Goal: Information Seeking & Learning: Learn about a topic

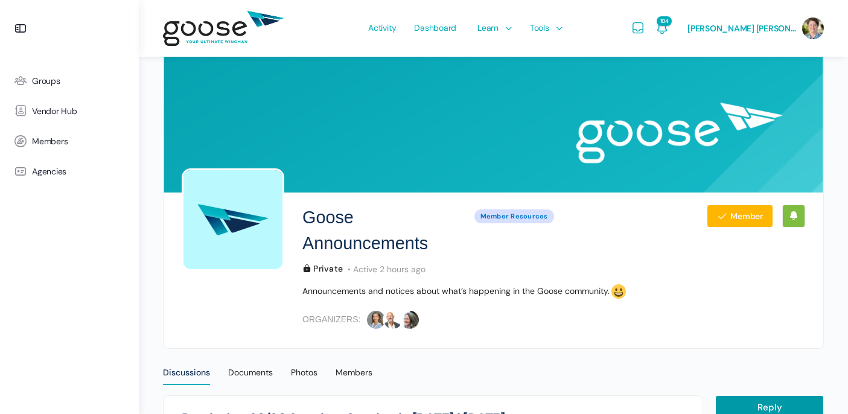
scroll to position [10, 0]
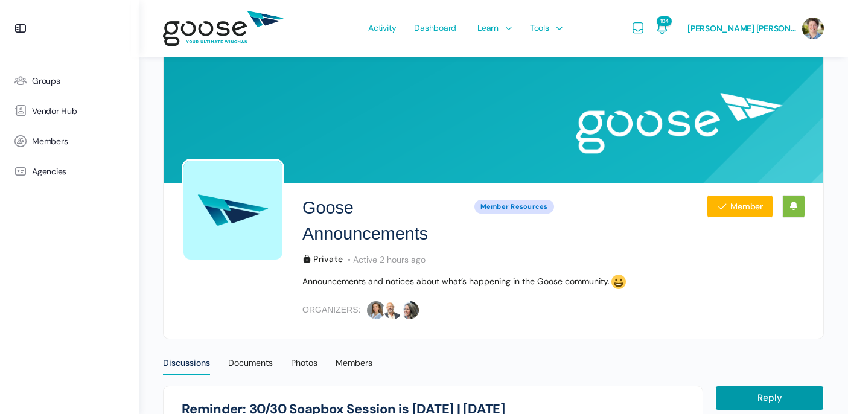
click at [504, 27] on e-page-transition at bounding box center [424, 207] width 848 height 414
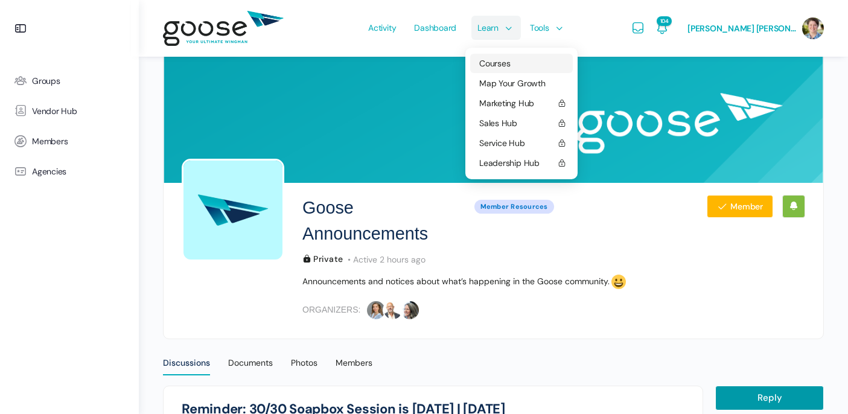
click at [510, 65] on span "Courses" at bounding box center [494, 63] width 31 height 11
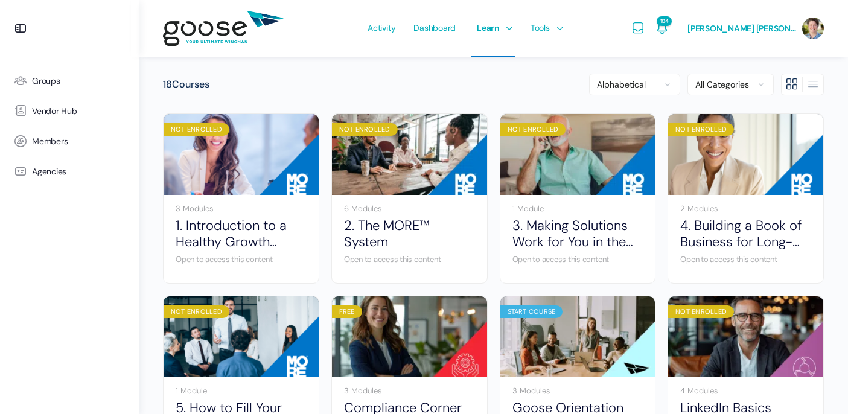
scroll to position [85, 0]
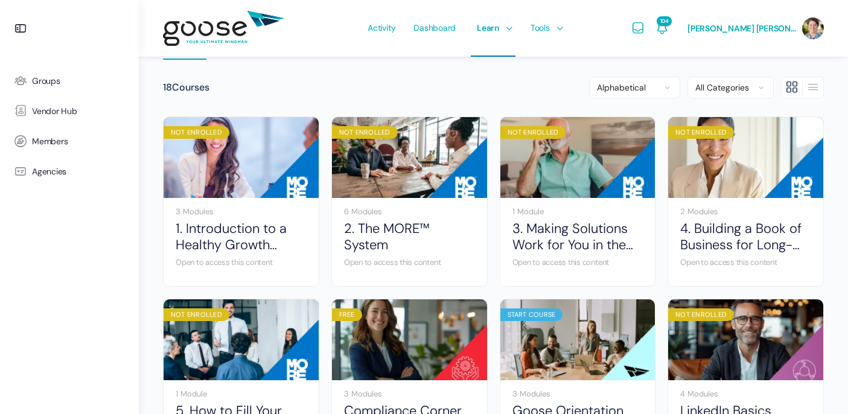
click at [381, 229] on e-page-transition at bounding box center [424, 207] width 848 height 414
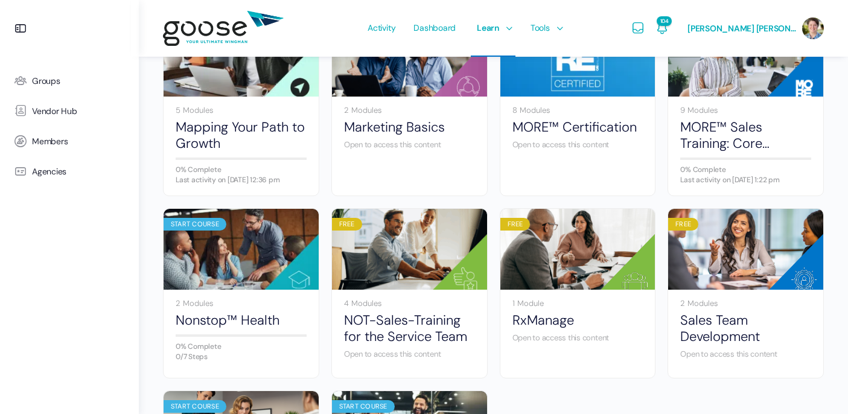
scroll to position [553, 0]
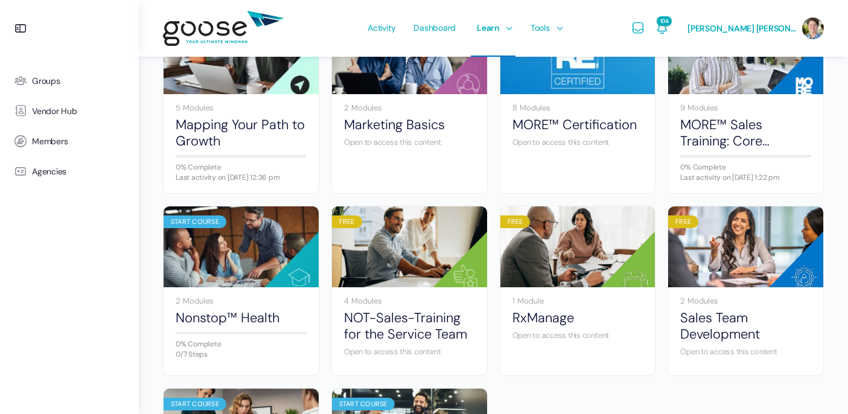
click at [723, 141] on e-page-transition at bounding box center [424, 207] width 848 height 414
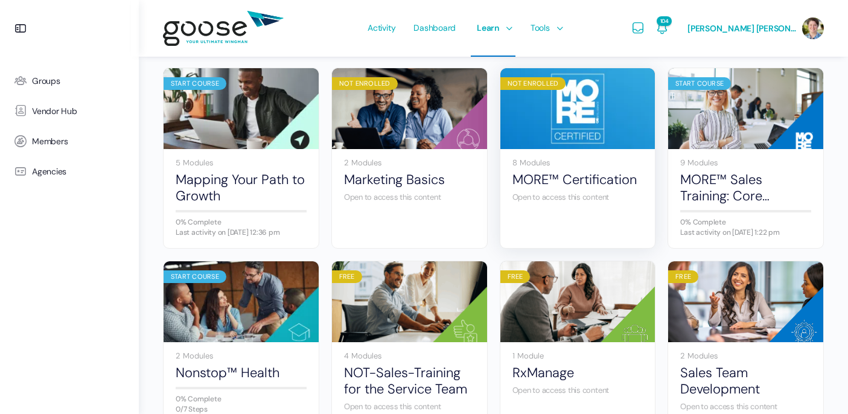
scroll to position [486, 0]
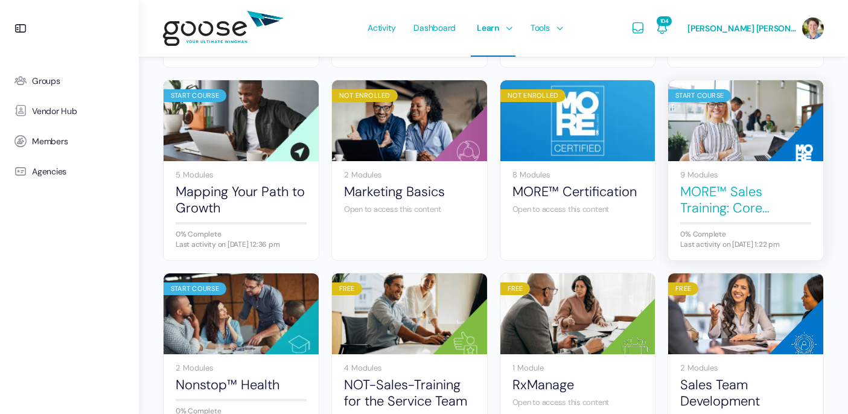
click at [711, 202] on link "MORE™ Sales Training: Core Components" at bounding box center [745, 199] width 131 height 33
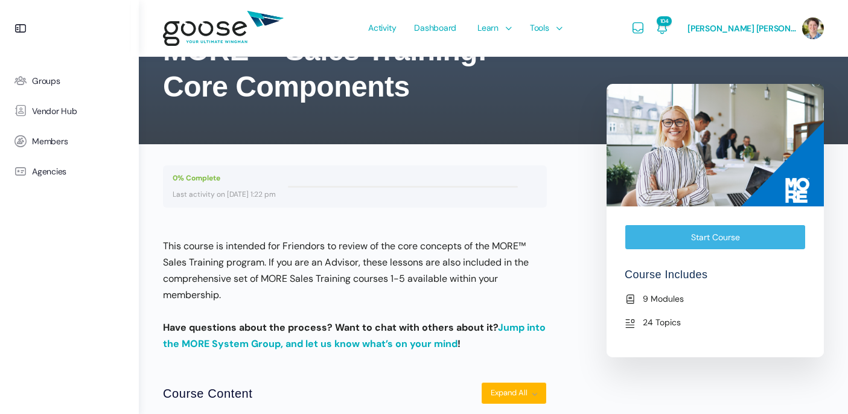
scroll to position [88, 0]
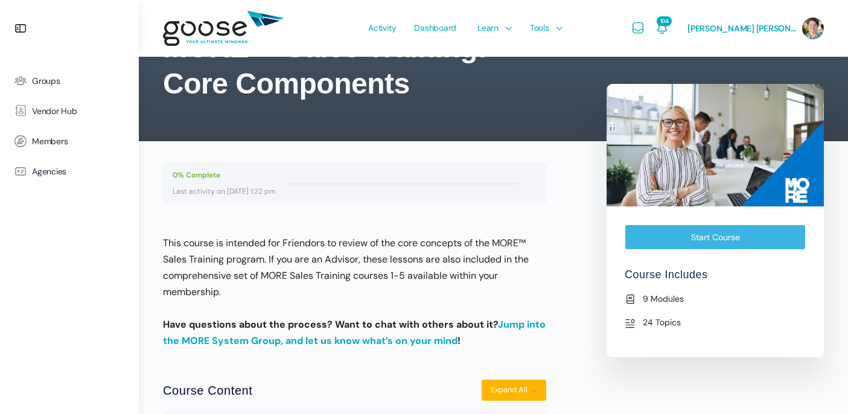
click at [721, 237] on e-page-transition at bounding box center [424, 207] width 848 height 414
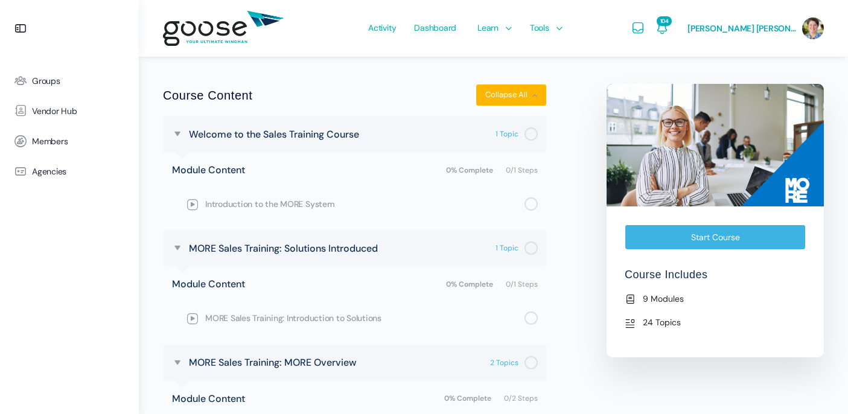
scroll to position [403, 0]
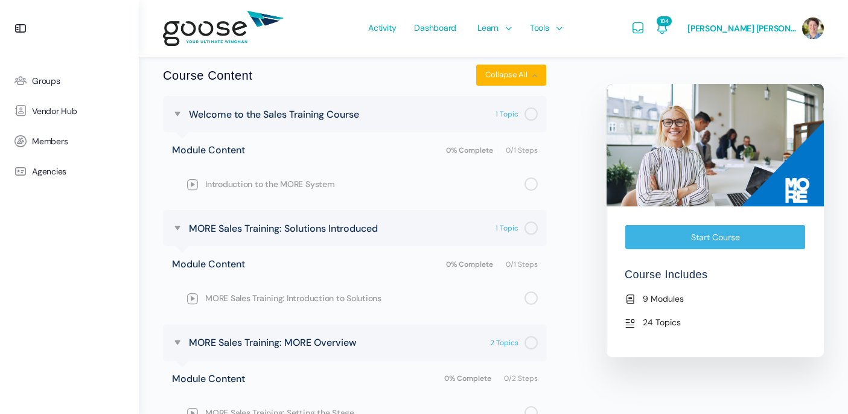
click at [723, 238] on link "Start Course" at bounding box center [715, 237] width 181 height 25
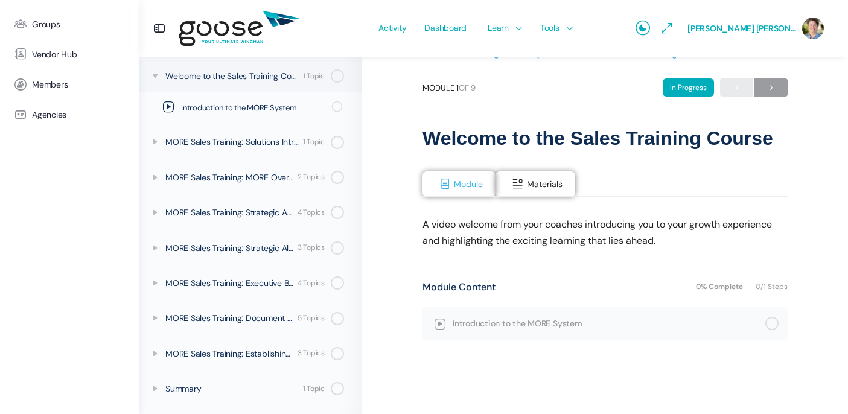
scroll to position [29, 0]
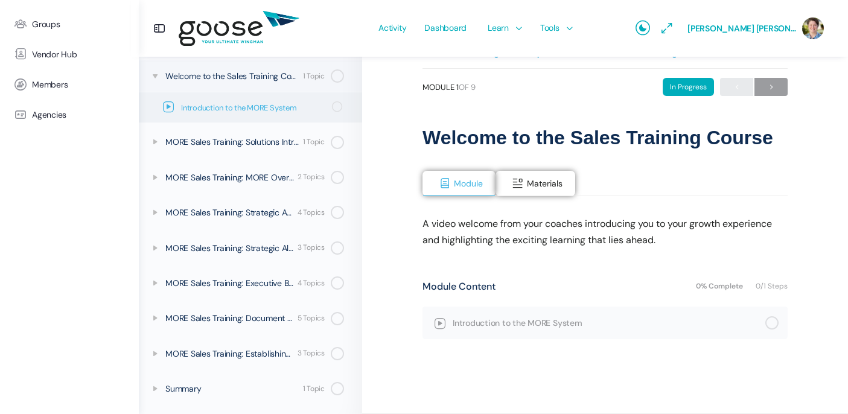
click at [165, 107] on icon at bounding box center [168, 106] width 11 height 11
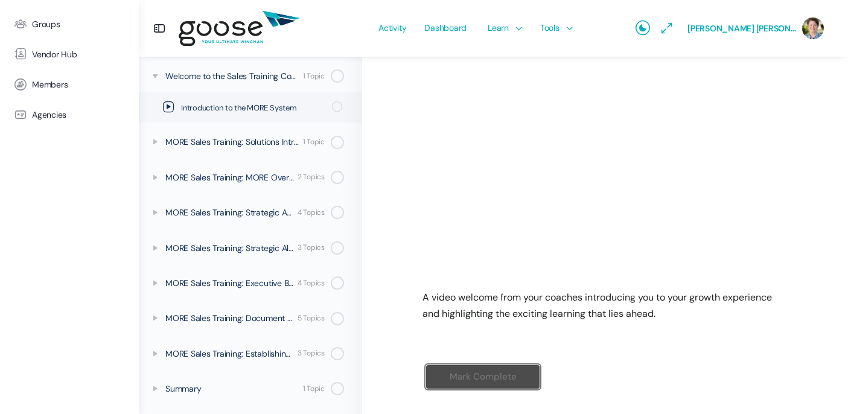
scroll to position [264, 0]
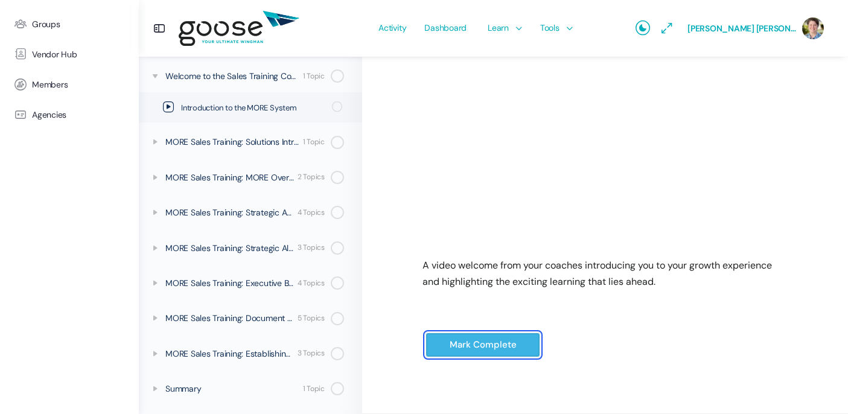
click at [487, 345] on input "Mark Complete" at bounding box center [483, 345] width 115 height 25
click at [477, 345] on input "Mark Complete" at bounding box center [483, 345] width 115 height 25
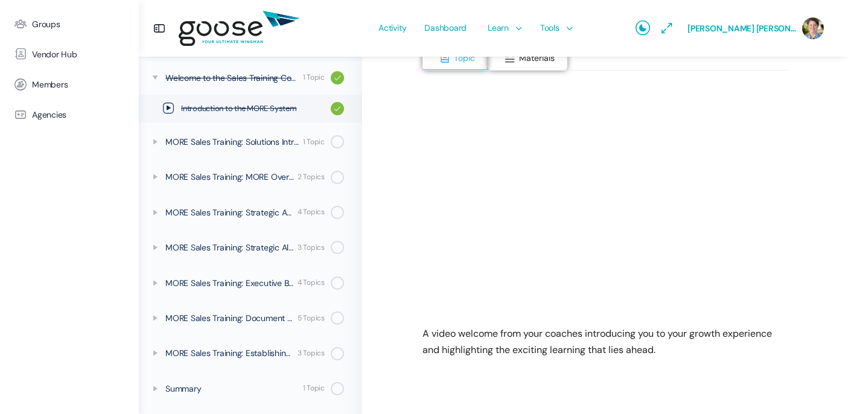
scroll to position [197, 0]
click at [156, 142] on icon at bounding box center [155, 142] width 10 height 10
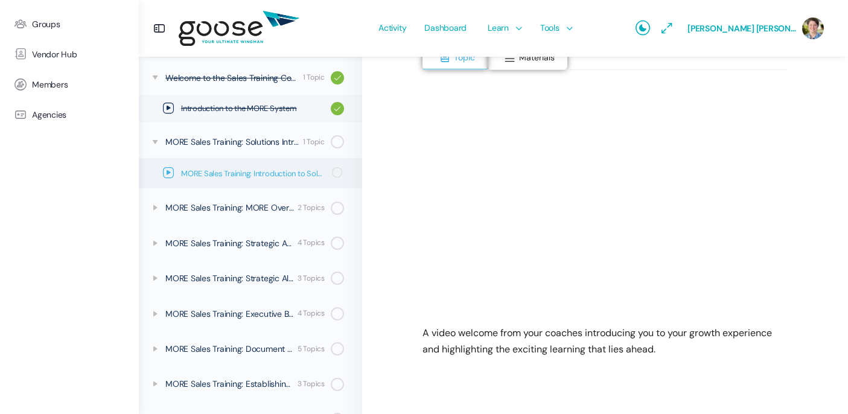
click at [169, 173] on icon at bounding box center [168, 172] width 11 height 11
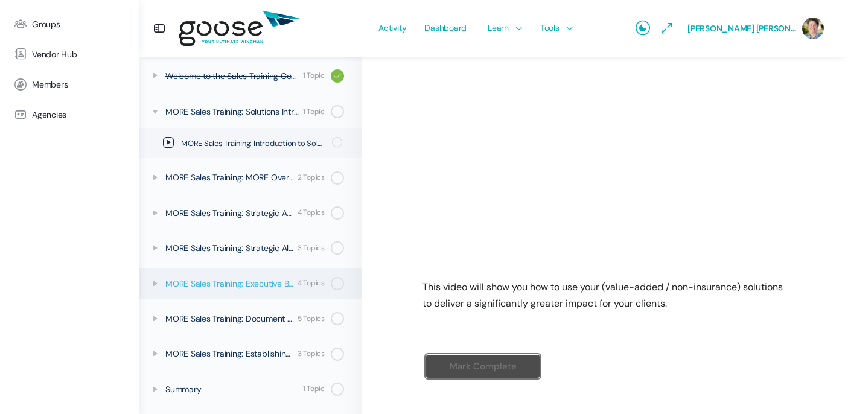
scroll to position [287, 0]
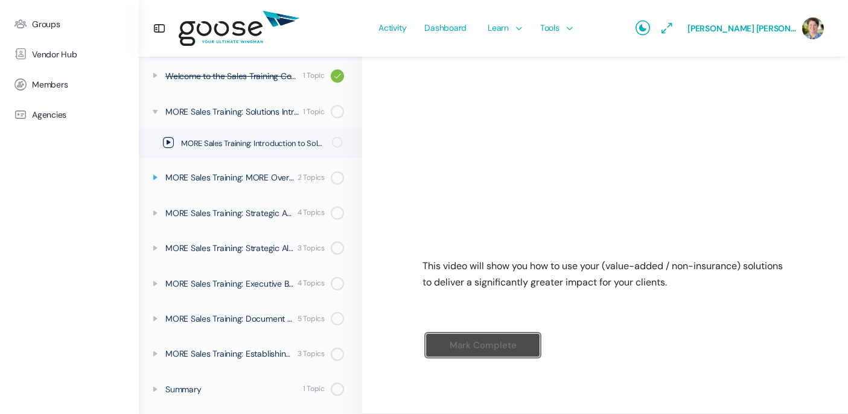
click at [152, 175] on icon at bounding box center [155, 178] width 10 height 10
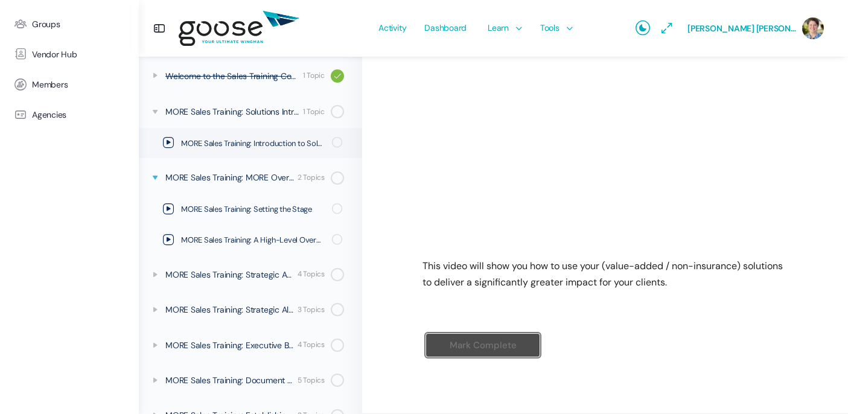
click at [152, 175] on icon at bounding box center [155, 178] width 10 height 10
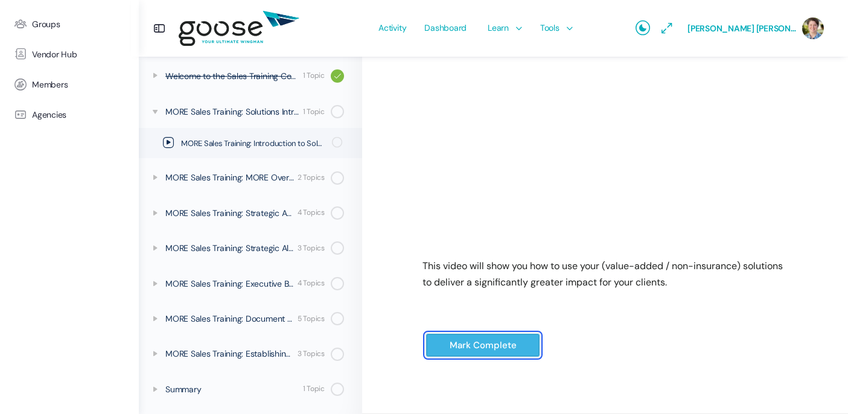
click at [471, 343] on input "Mark Complete" at bounding box center [483, 345] width 115 height 25
click at [475, 349] on input "Mark Complete" at bounding box center [483, 345] width 115 height 25
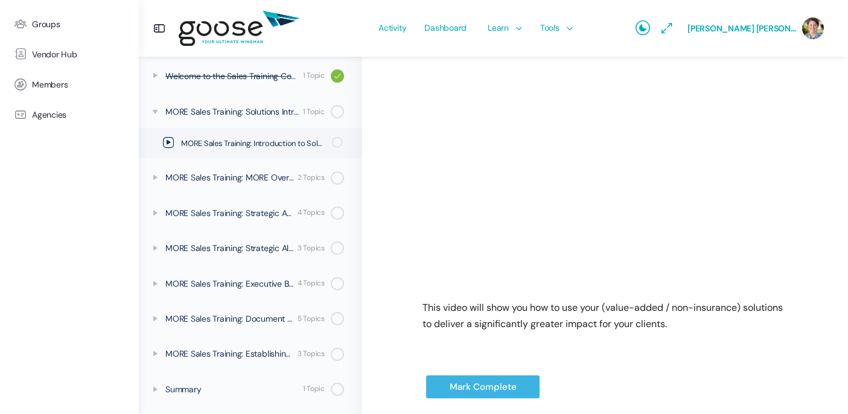
scroll to position [287, 0]
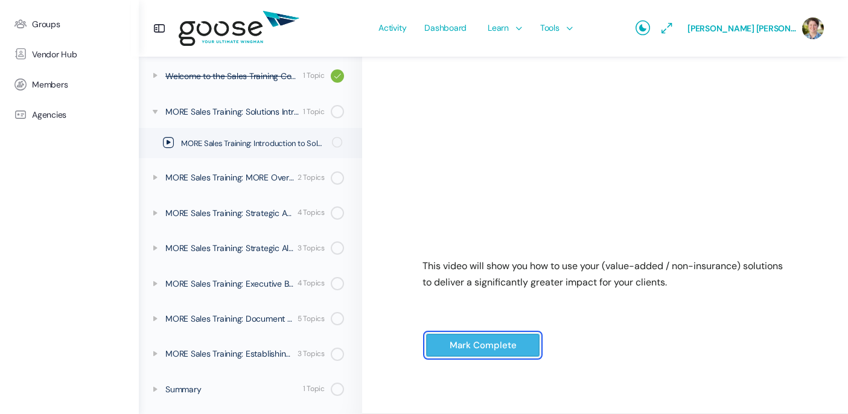
click at [486, 347] on input "Mark Complete" at bounding box center [483, 345] width 115 height 25
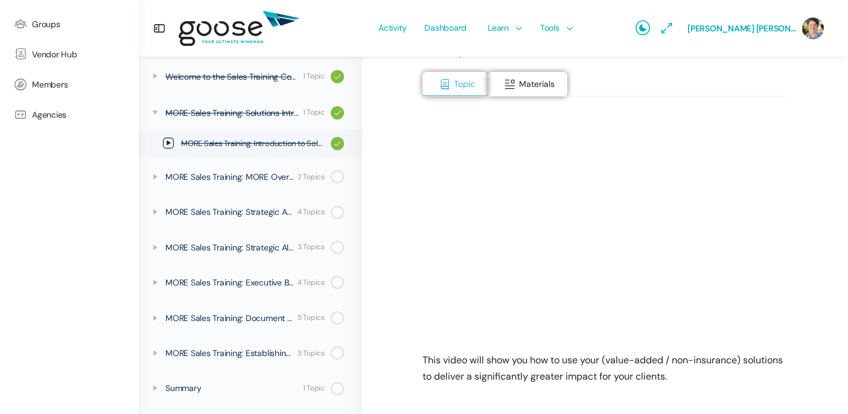
scroll to position [205, 0]
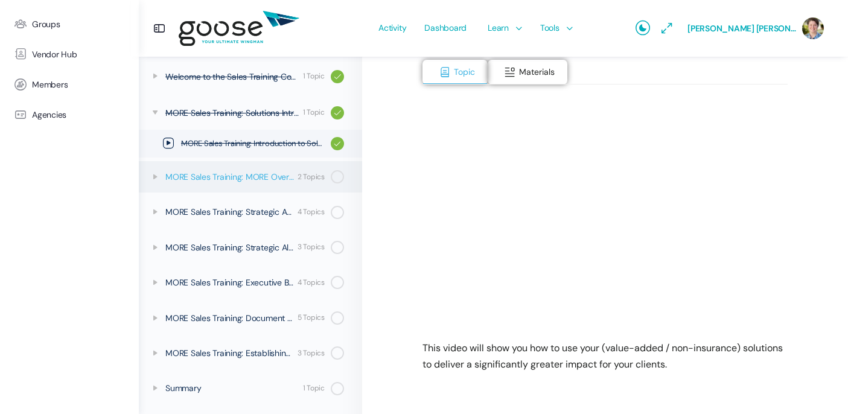
click at [311, 174] on div "2 Topics" at bounding box center [311, 176] width 27 height 11
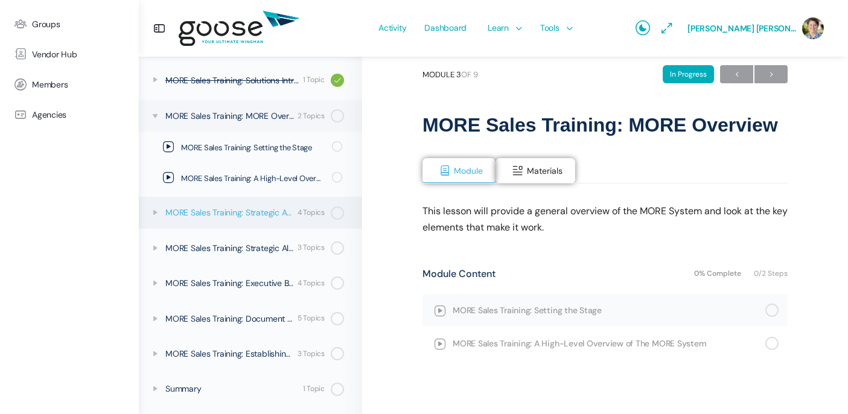
scroll to position [63, 0]
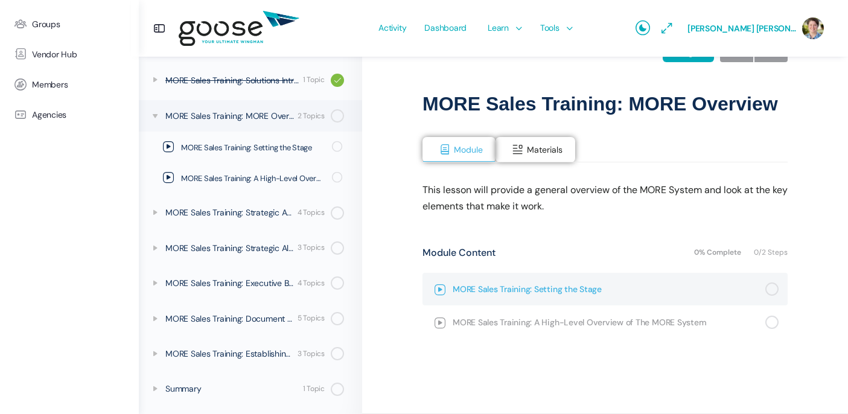
click at [453, 289] on span "MORE Sales Training: Setting the Stage" at bounding box center [609, 288] width 313 height 13
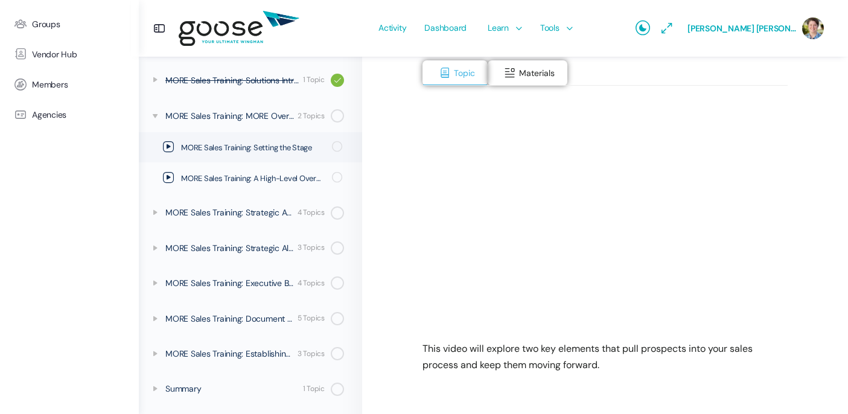
scroll to position [264, 0]
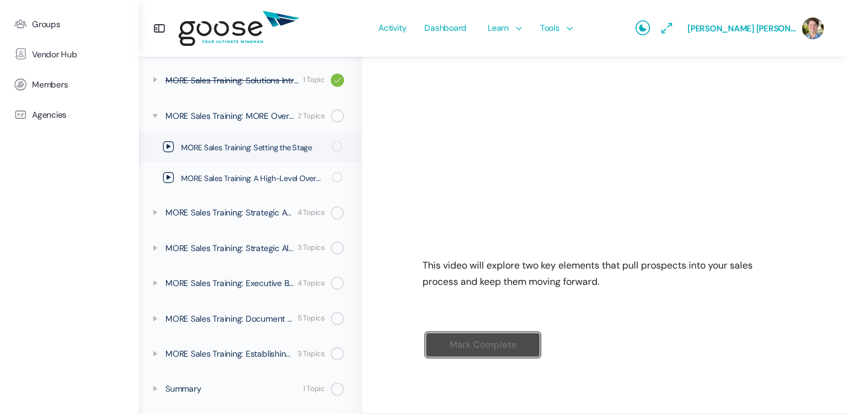
click at [441, 210] on e-page-transition at bounding box center [424, 207] width 848 height 414
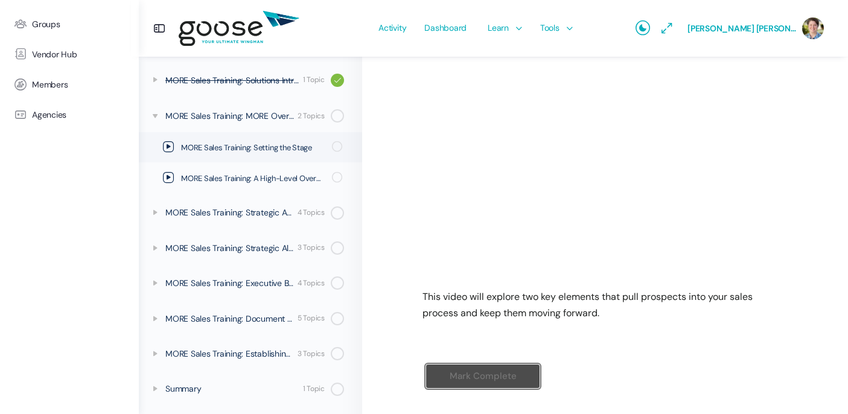
scroll to position [221, 0]
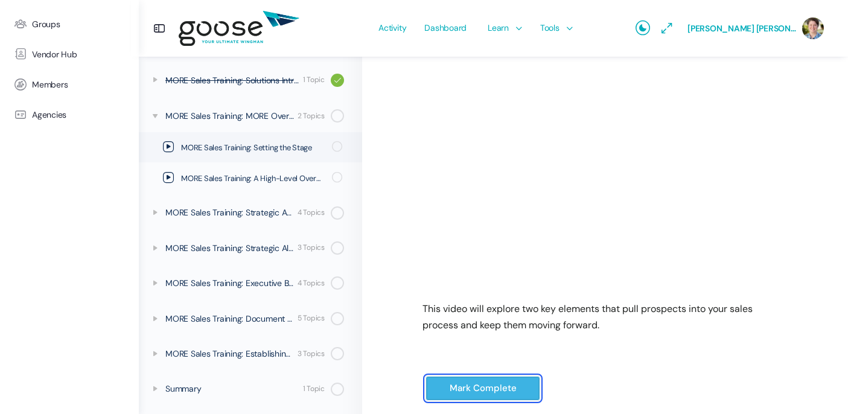
click at [479, 391] on input "Mark Complete" at bounding box center [483, 388] width 115 height 25
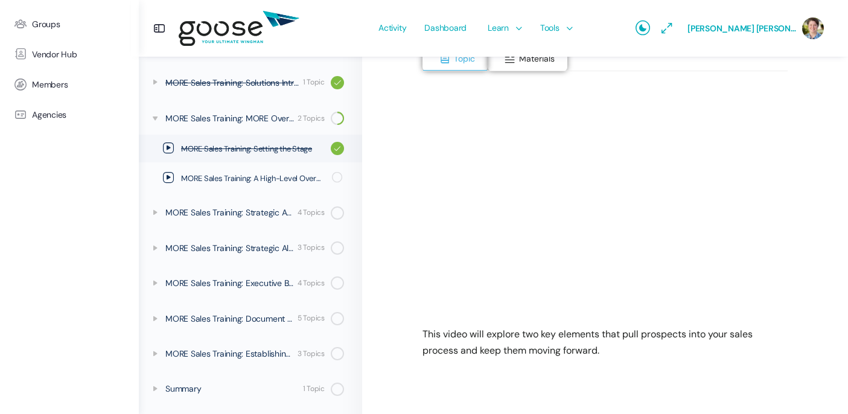
scroll to position [220, 0]
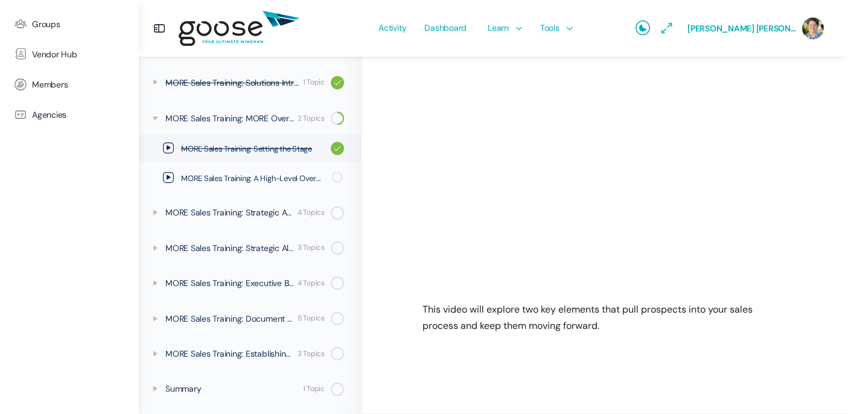
click at [447, 259] on e-page-transition at bounding box center [424, 207] width 848 height 414
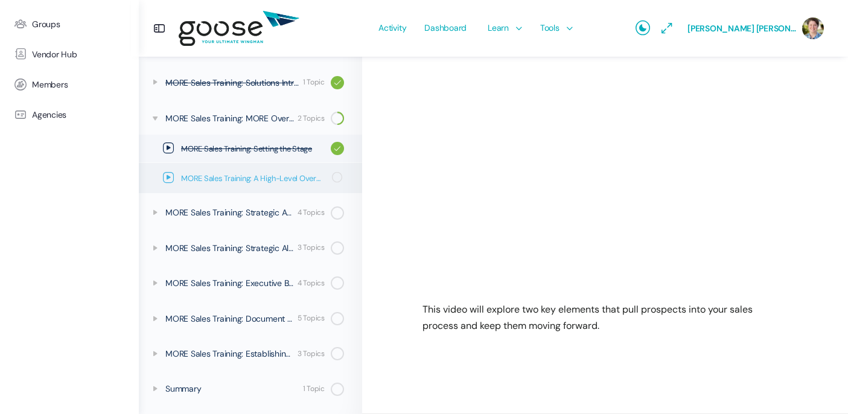
click at [167, 177] on icon at bounding box center [168, 177] width 11 height 11
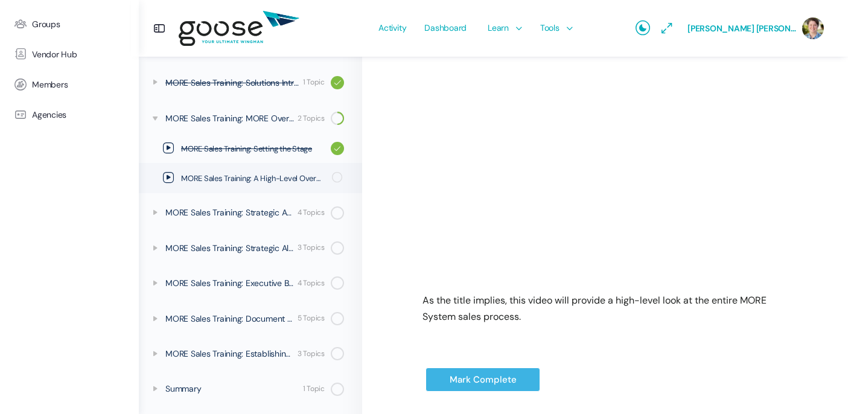
scroll to position [287, 0]
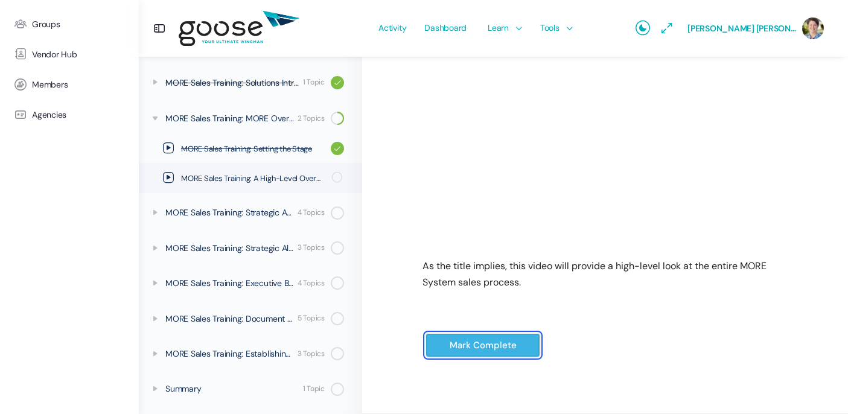
click at [482, 350] on input "Mark Complete" at bounding box center [483, 345] width 115 height 25
click at [469, 345] on input "Mark Complete" at bounding box center [483, 345] width 115 height 25
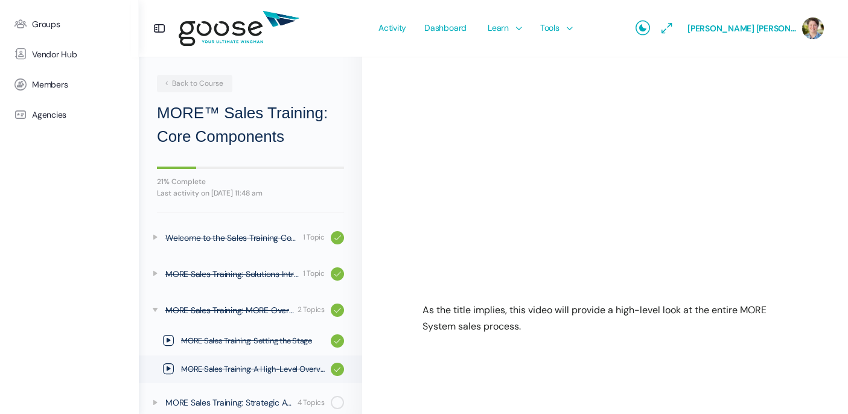
scroll to position [190, 0]
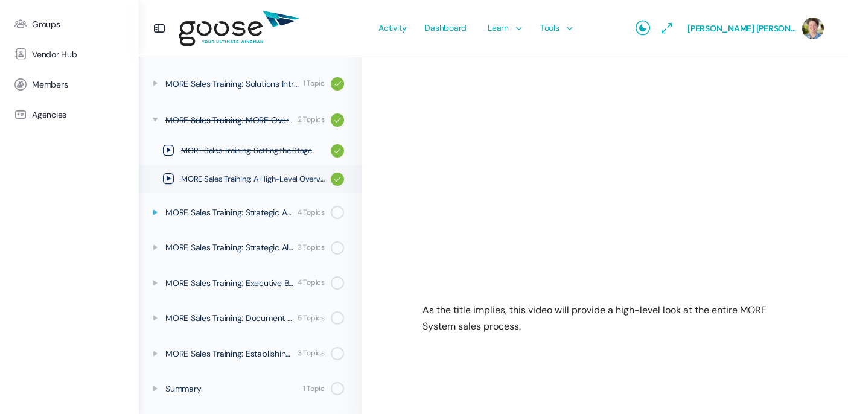
click at [155, 211] on icon at bounding box center [155, 213] width 10 height 10
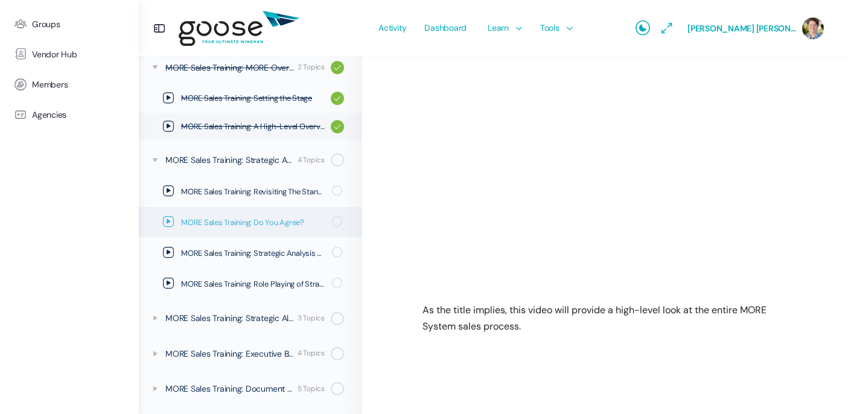
scroll to position [249, 0]
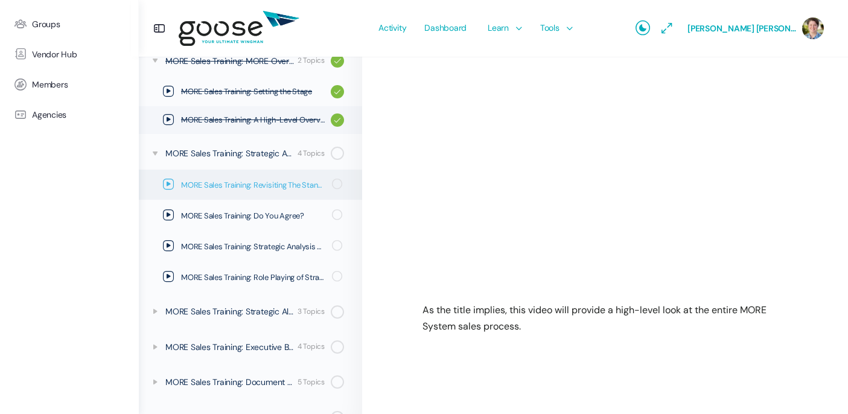
click at [166, 181] on icon at bounding box center [168, 184] width 11 height 11
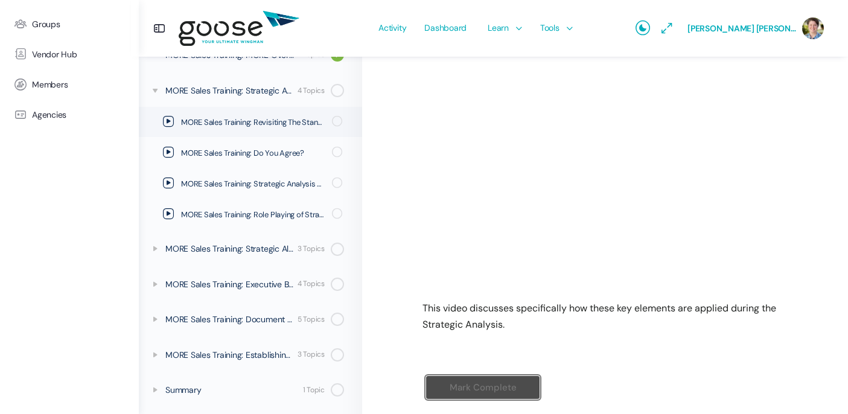
scroll to position [272, 0]
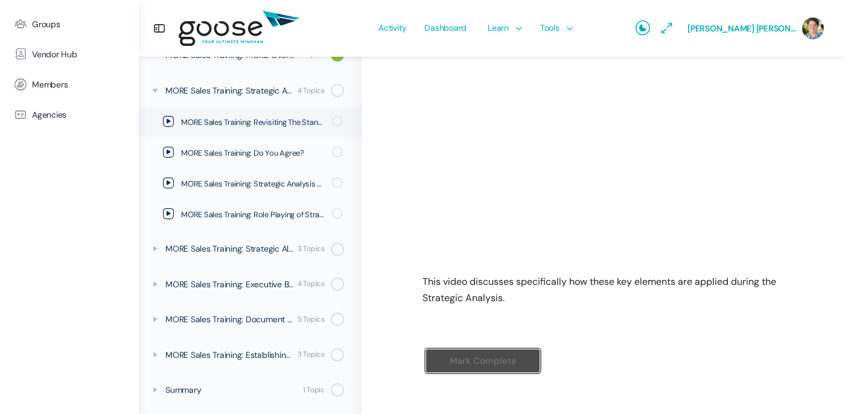
click at [441, 228] on e-page-transition at bounding box center [424, 207] width 848 height 414
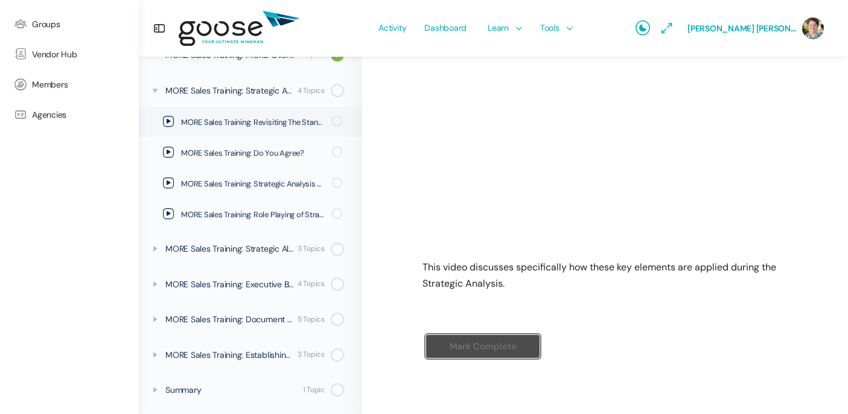
scroll to position [287, 0]
click at [468, 346] on input "Mark Complete" at bounding box center [483, 345] width 115 height 25
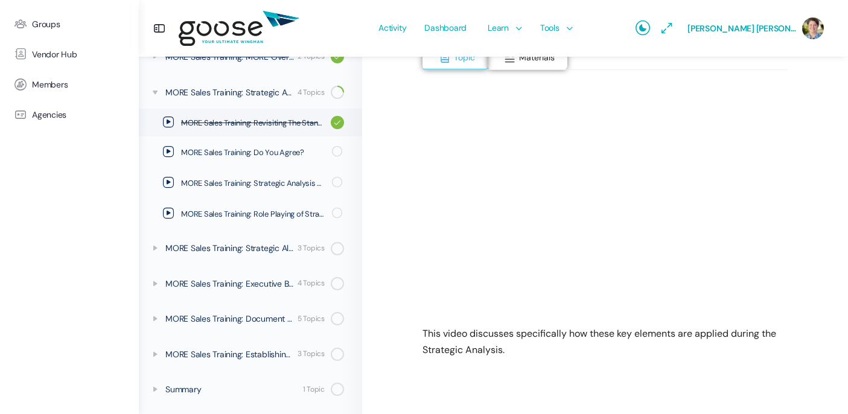
scroll to position [243, 0]
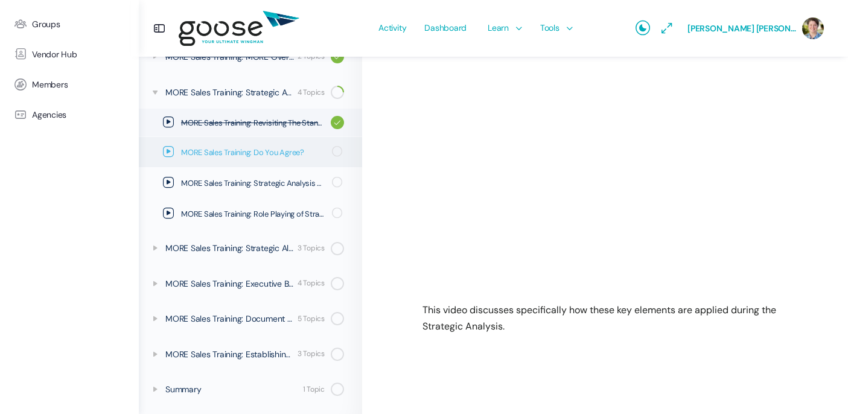
click at [169, 152] on icon at bounding box center [168, 151] width 11 height 11
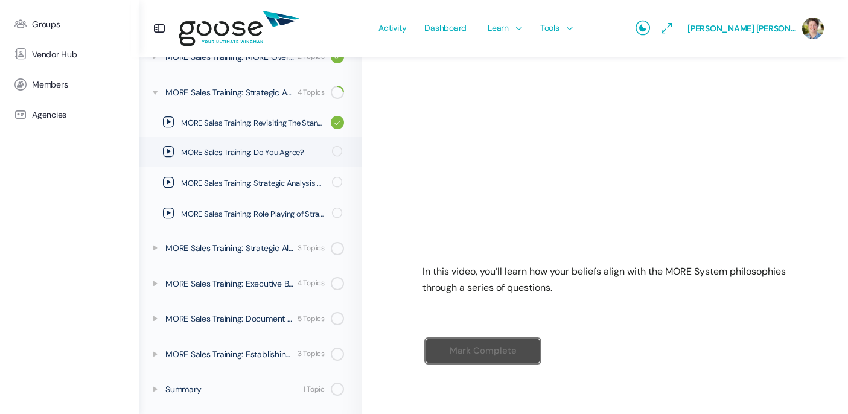
scroll to position [264, 0]
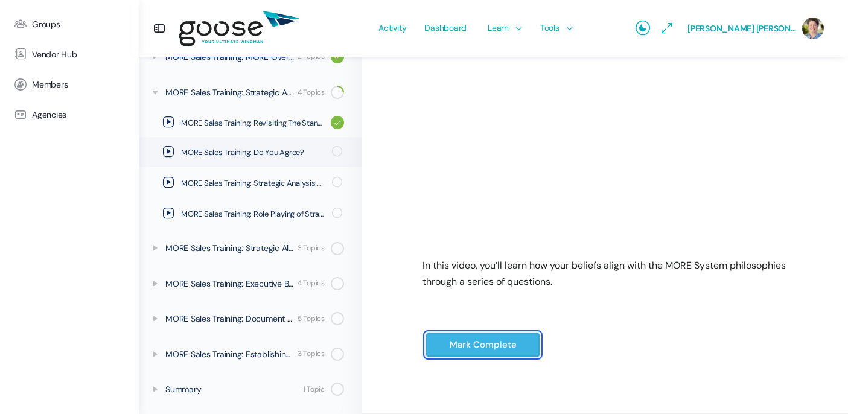
click at [474, 348] on input "Mark Complete" at bounding box center [483, 345] width 115 height 25
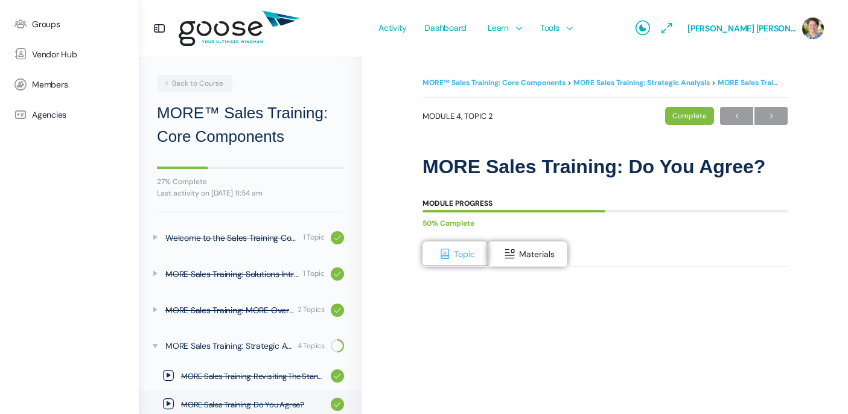
scroll to position [251, 0]
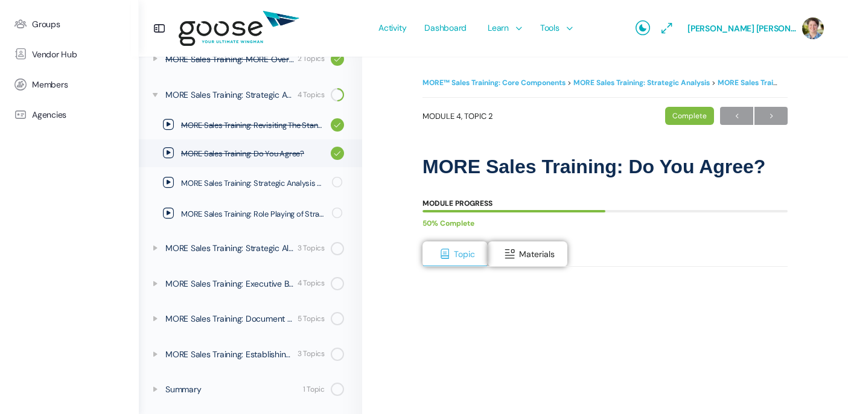
click at [168, 182] on e-page-transition at bounding box center [424, 207] width 848 height 414
click at [168, 182] on icon at bounding box center [168, 182] width 11 height 11
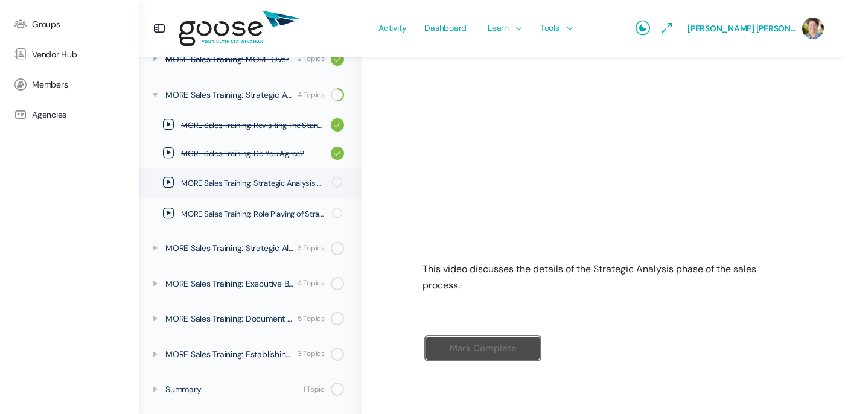
scroll to position [287, 0]
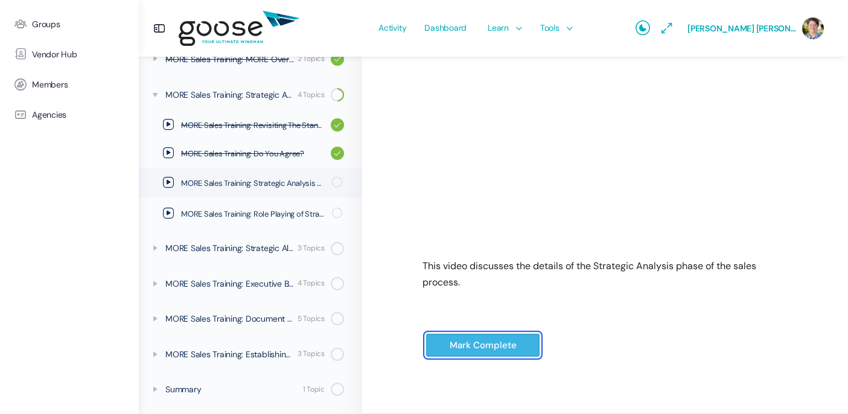
click at [492, 342] on input "Mark Complete" at bounding box center [483, 345] width 115 height 25
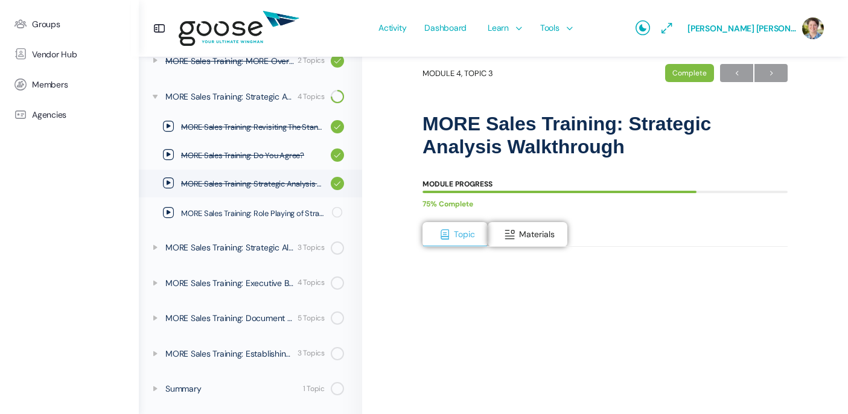
scroll to position [44, 0]
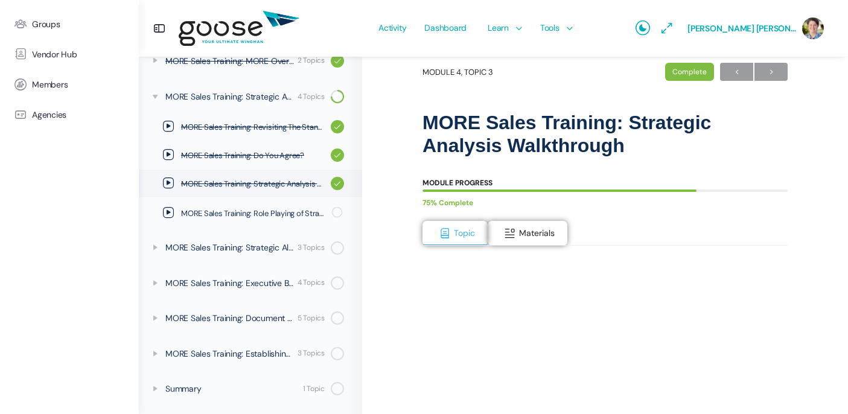
click at [167, 212] on e-page-transition at bounding box center [424, 207] width 848 height 414
click at [170, 211] on icon at bounding box center [168, 212] width 11 height 11
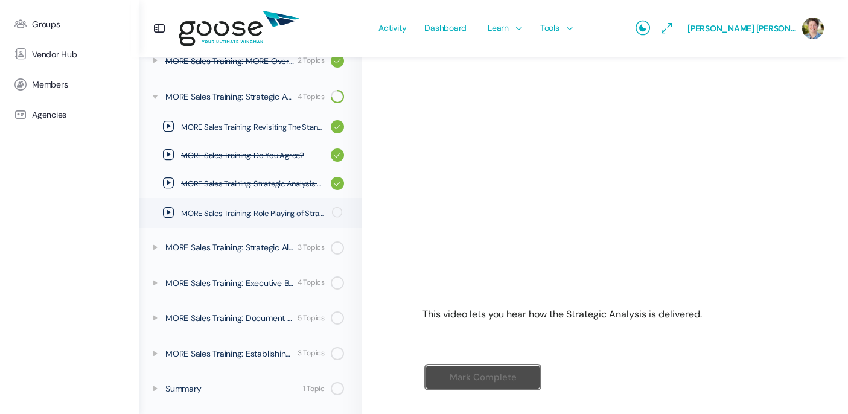
scroll to position [240, 0]
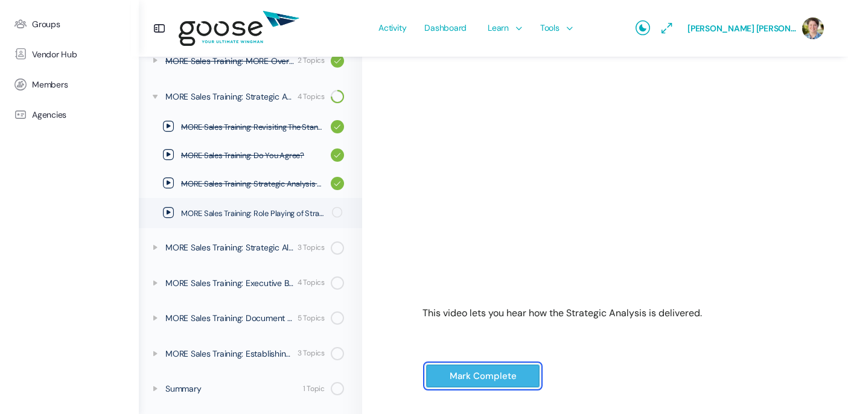
click at [483, 380] on input "Mark Complete" at bounding box center [483, 376] width 115 height 25
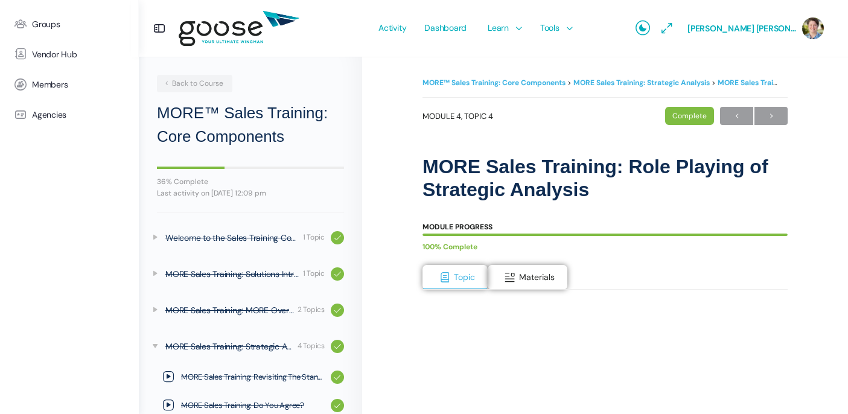
scroll to position [248, 0]
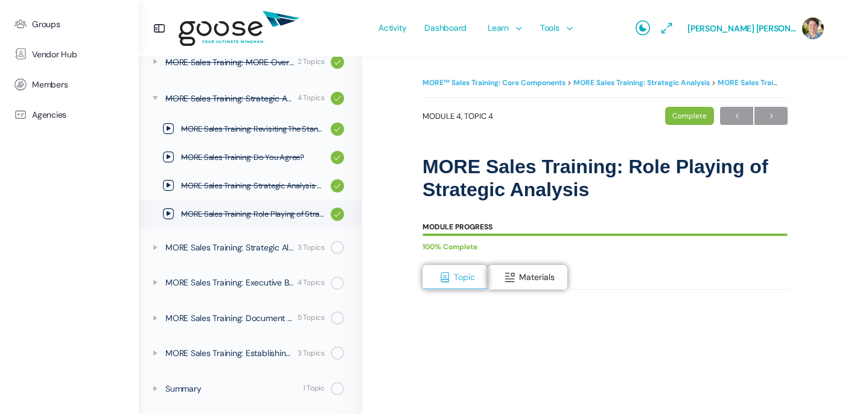
click at [154, 247] on e-page-transition at bounding box center [424, 207] width 848 height 414
click at [154, 245] on icon at bounding box center [155, 248] width 10 height 10
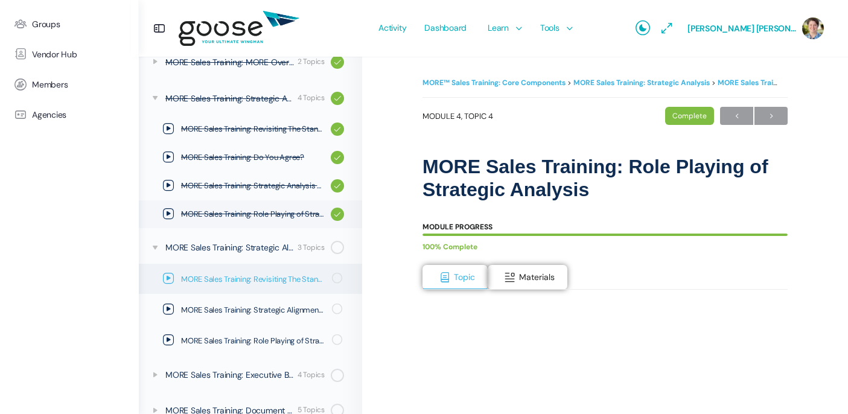
click at [168, 275] on icon at bounding box center [168, 278] width 11 height 11
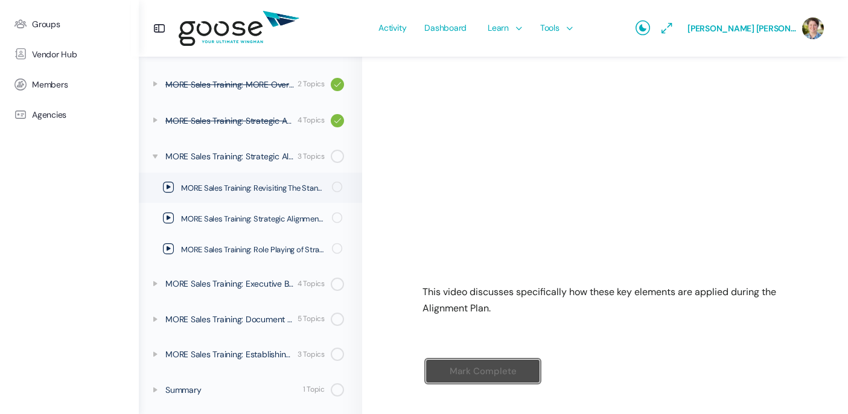
scroll to position [258, 0]
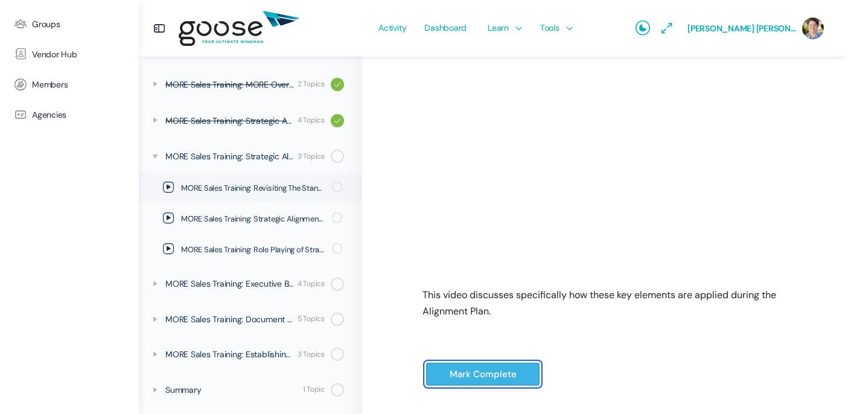
click at [499, 377] on input "Mark Complete" at bounding box center [483, 374] width 115 height 25
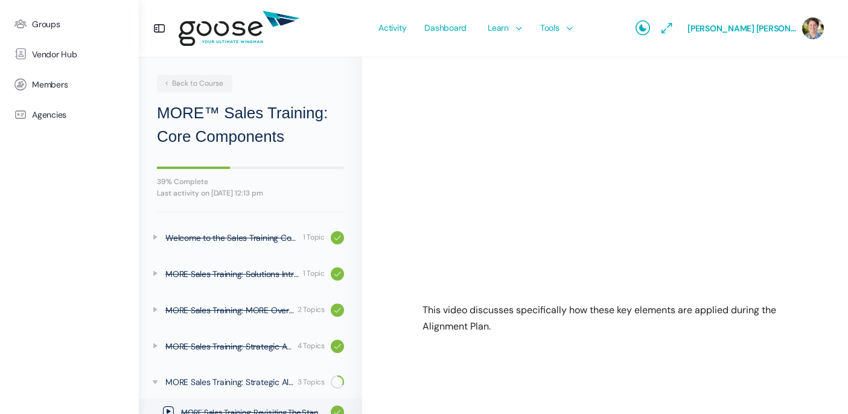
scroll to position [224, 0]
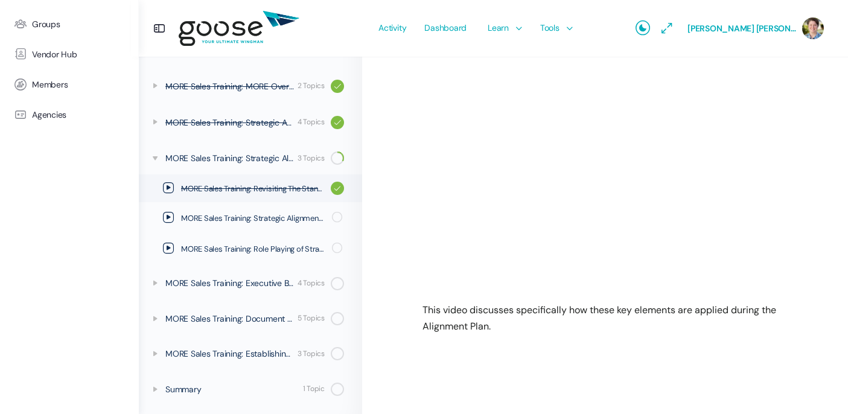
click at [167, 218] on e-page-transition at bounding box center [424, 207] width 848 height 414
click at [169, 216] on e-page-transition at bounding box center [424, 207] width 848 height 414
click at [168, 215] on icon at bounding box center [168, 217] width 11 height 11
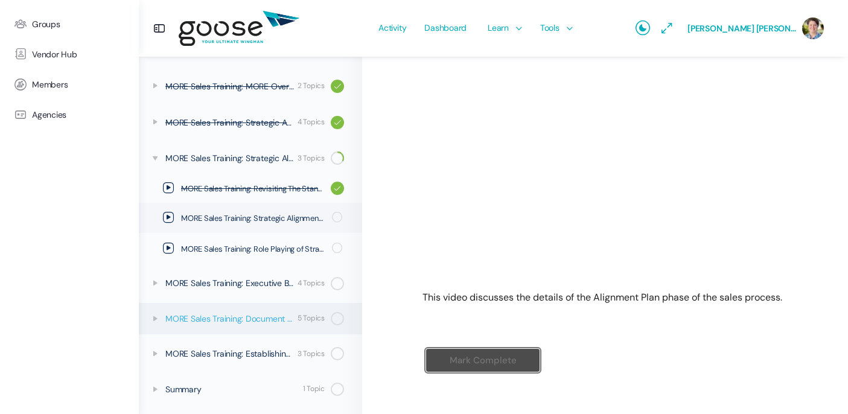
scroll to position [271, 0]
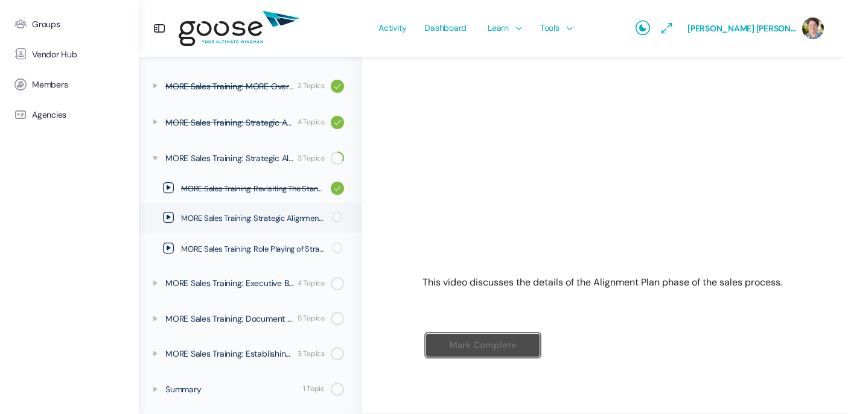
click at [652, 264] on div "This video discusses the details of the Alignment Plan phase of the sales proce…" at bounding box center [605, 154] width 365 height 271
click at [472, 345] on input "Mark Complete" at bounding box center [483, 345] width 115 height 25
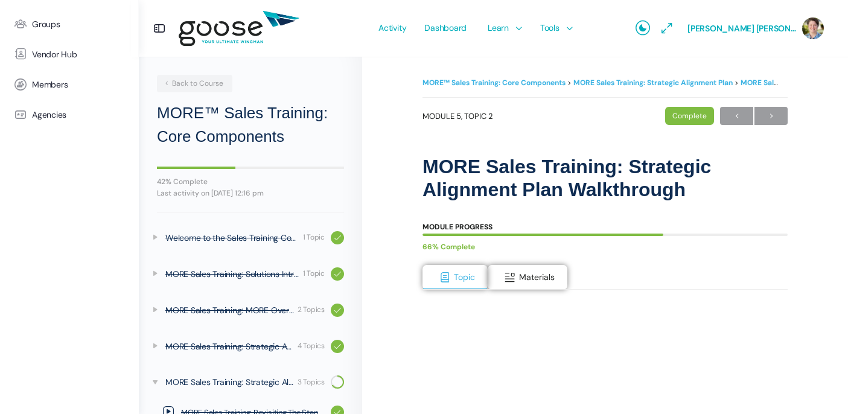
scroll to position [222, 0]
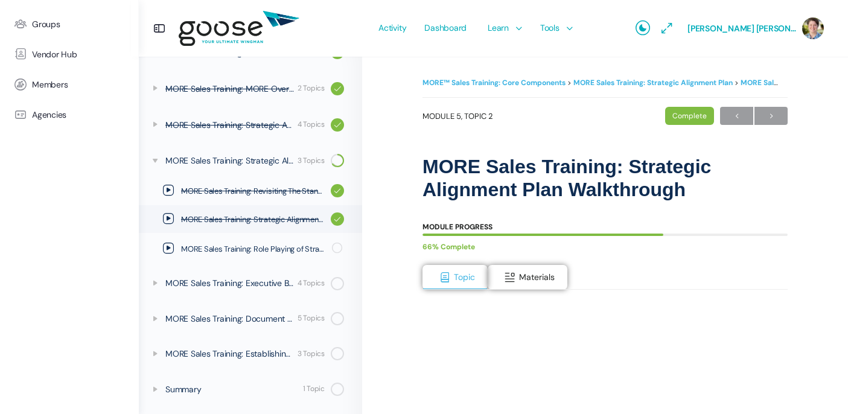
click at [168, 250] on e-page-transition at bounding box center [424, 207] width 848 height 414
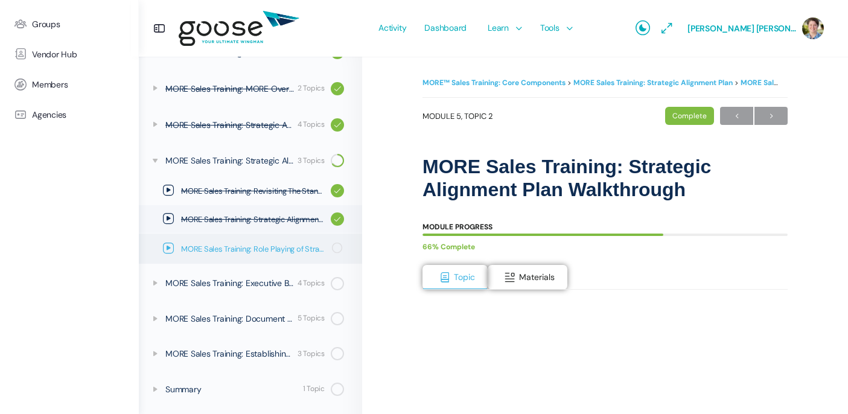
click at [169, 249] on icon at bounding box center [168, 248] width 11 height 11
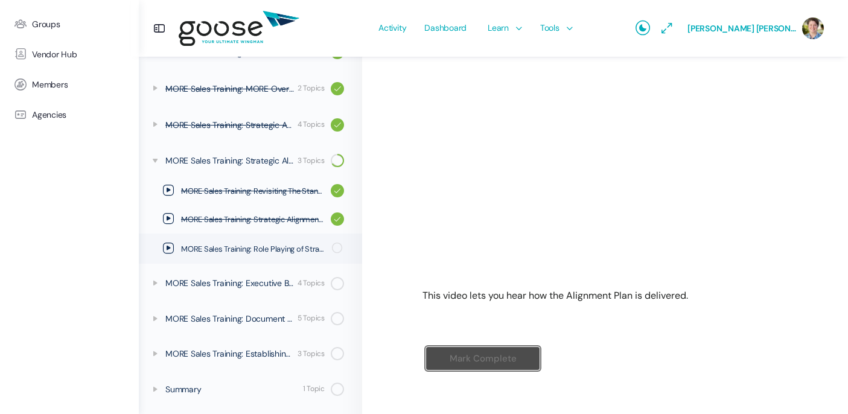
scroll to position [271, 0]
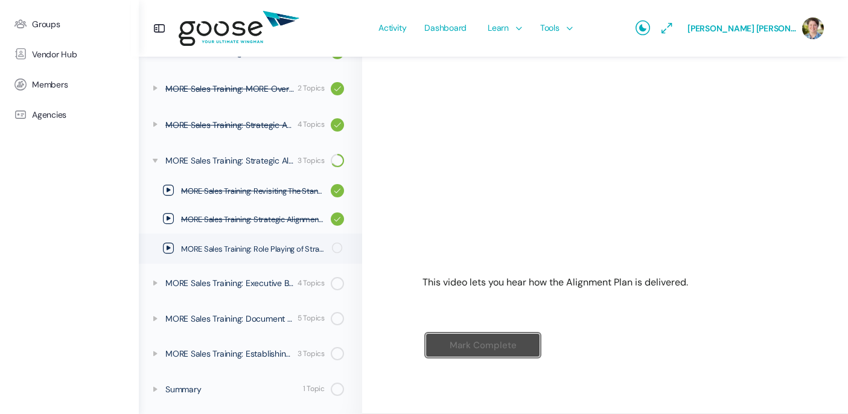
click at [573, 302] on div "Module Progress 66% Complete Topic Materials This video lets you hear how the A…" at bounding box center [605, 162] width 365 height 456
click at [573, 301] on div "Module Progress 66% Complete Topic Materials This video lets you hear how the A…" at bounding box center [605, 162] width 365 height 456
click at [473, 346] on input "Mark Complete" at bounding box center [483, 345] width 115 height 25
click at [479, 345] on input "Mark Complete" at bounding box center [483, 345] width 115 height 25
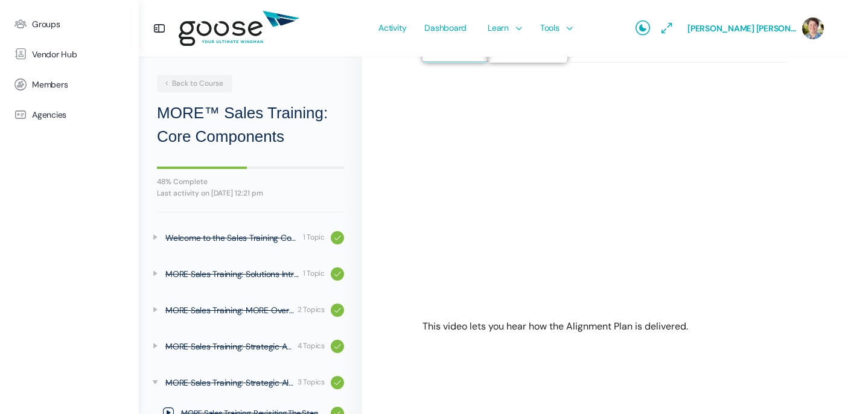
scroll to position [220, 0]
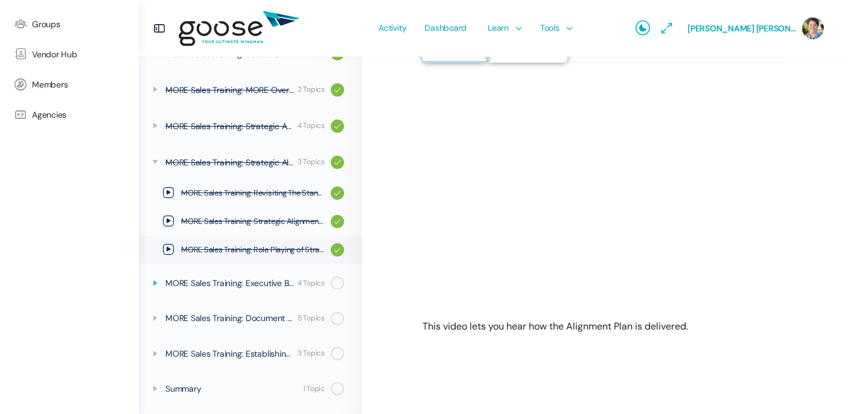
click at [156, 281] on icon at bounding box center [155, 283] width 10 height 10
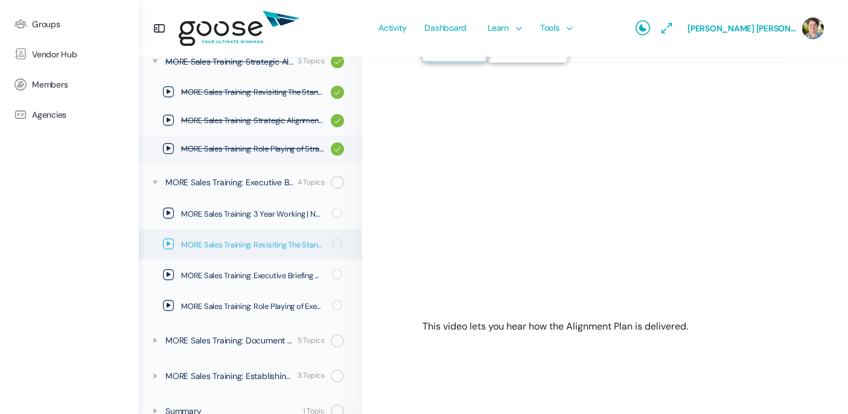
scroll to position [316, 0]
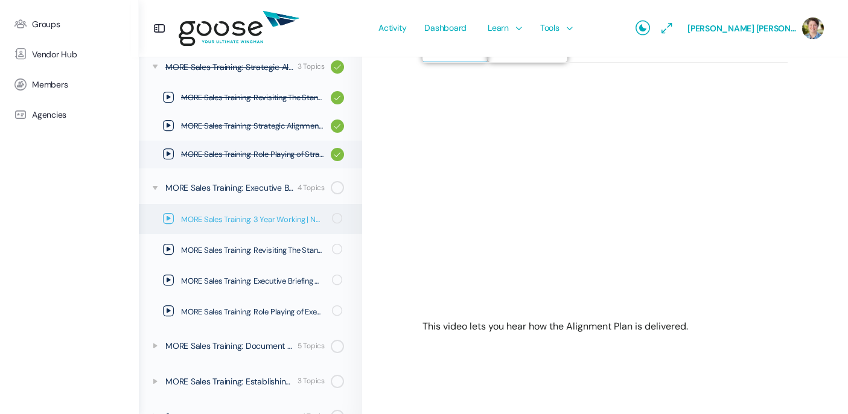
click at [170, 217] on icon at bounding box center [168, 218] width 11 height 11
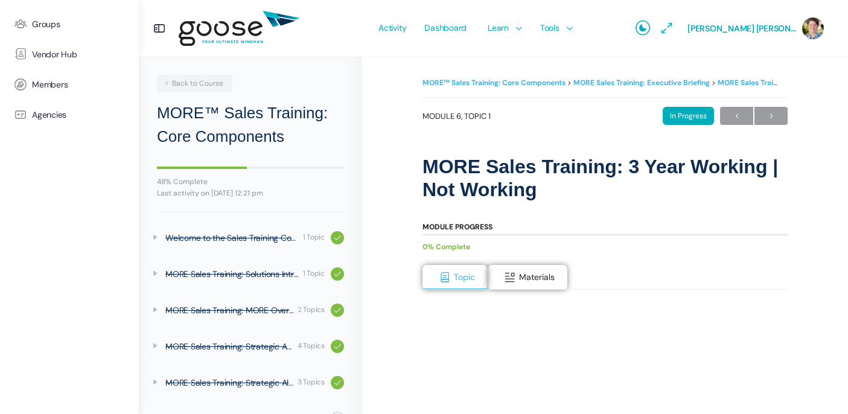
scroll to position [257, 0]
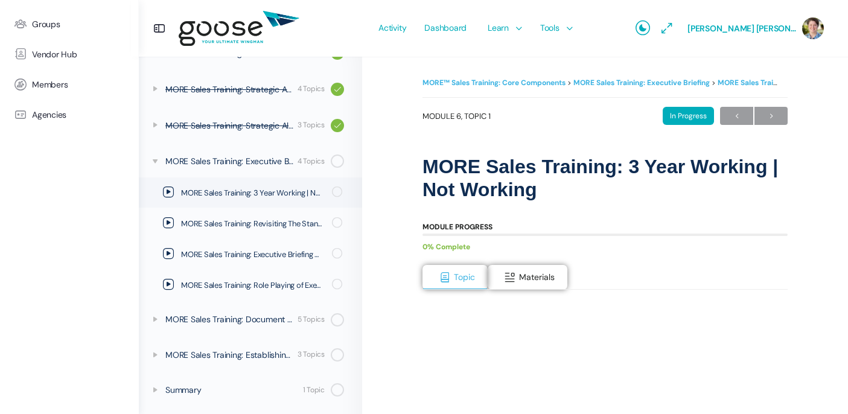
drag, startPoint x: 0, startPoint y: 0, endPoint x: 183, endPoint y: 214, distance: 281.7
click at [183, 214] on e-page-transition at bounding box center [424, 207] width 848 height 414
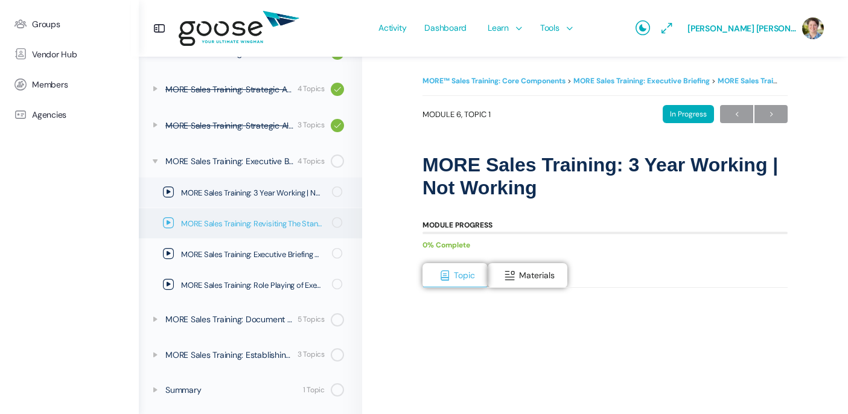
click at [181, 220] on span "MORE Sales Training: Revisiting The Standard + Meeting’s Intent" at bounding box center [252, 224] width 143 height 12
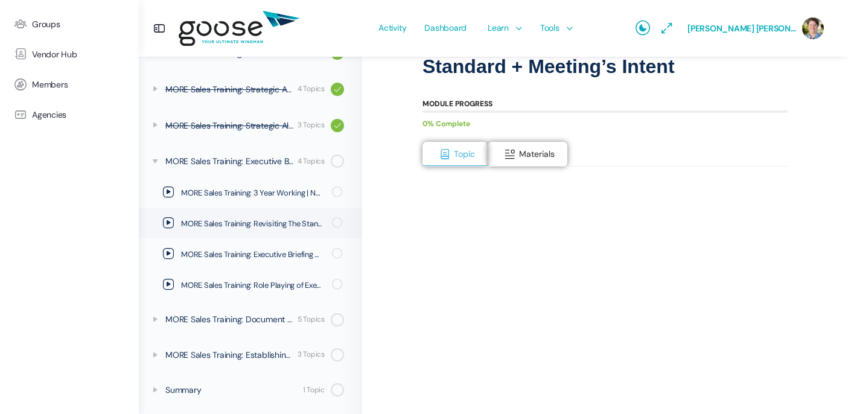
scroll to position [129, 0]
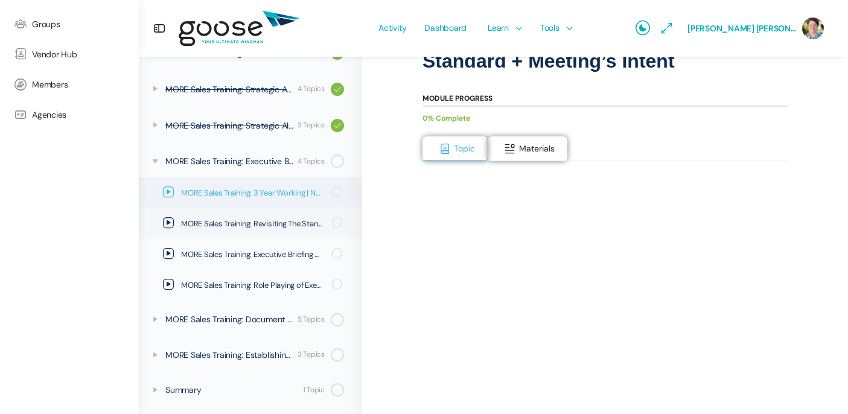
click at [168, 189] on icon at bounding box center [168, 192] width 11 height 11
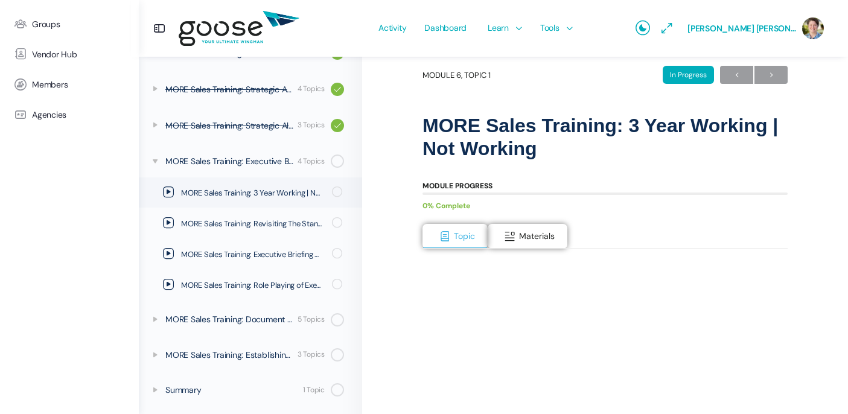
scroll to position [37, 0]
